Goal: Check status

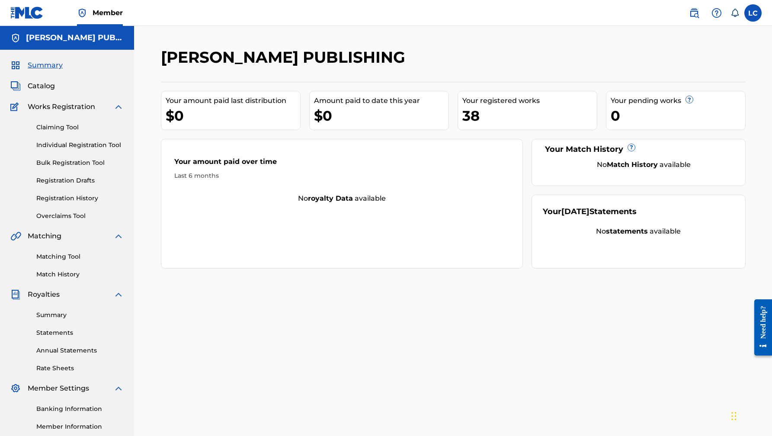
click at [68, 198] on link "Registration History" at bounding box center [79, 198] width 87 height 9
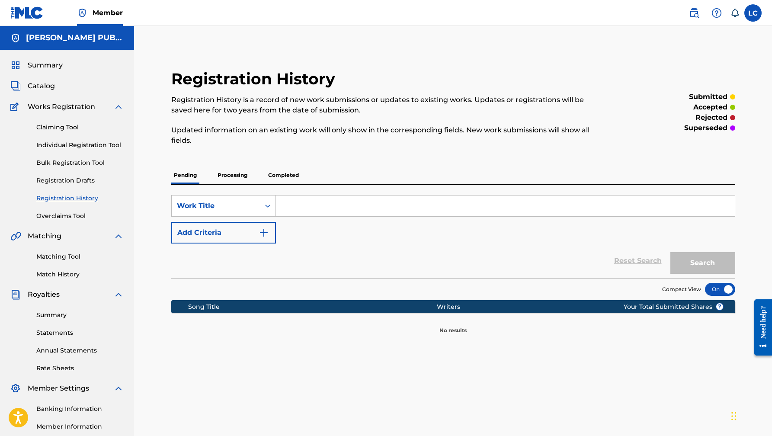
scroll to position [83, 0]
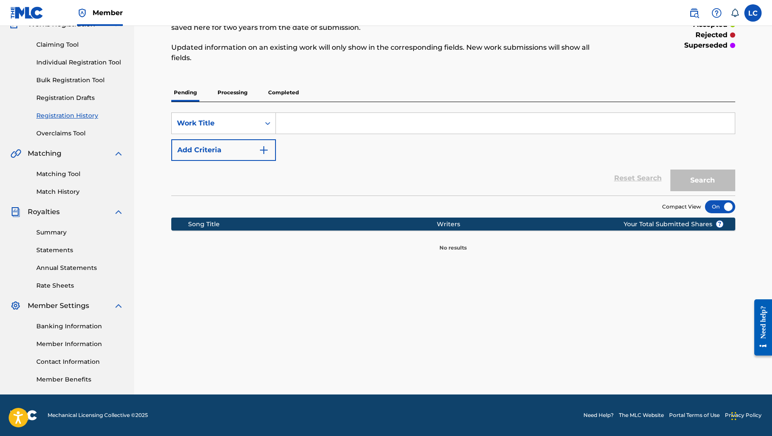
click at [230, 90] on p "Processing" at bounding box center [232, 92] width 35 height 18
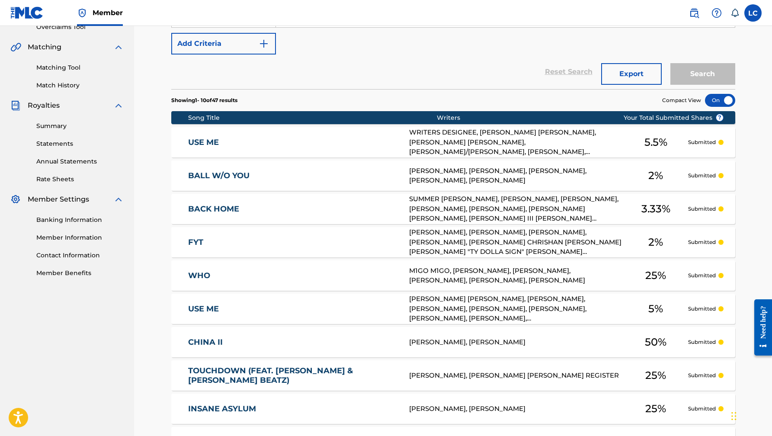
scroll to position [310, 0]
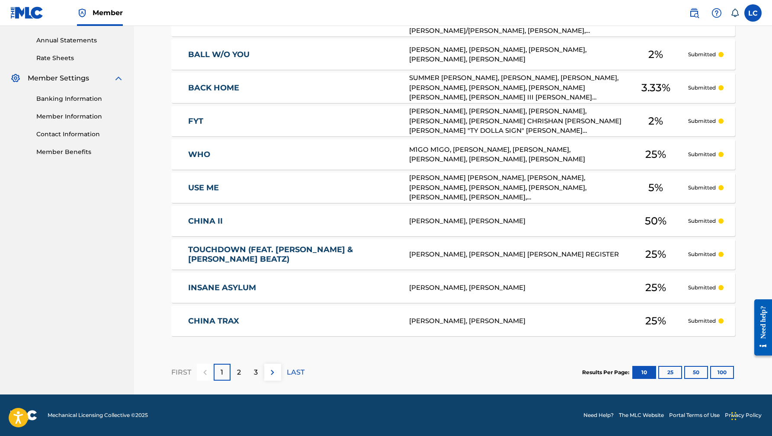
click at [716, 370] on button "100" at bounding box center [722, 372] width 24 height 13
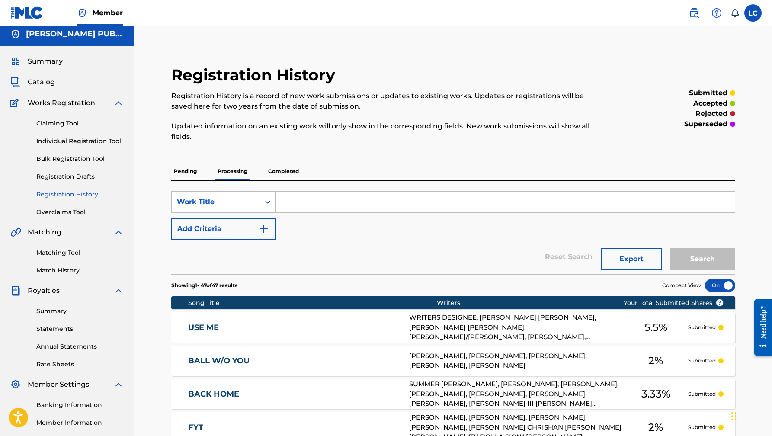
scroll to position [1, 0]
